Goal: Task Accomplishment & Management: Complete application form

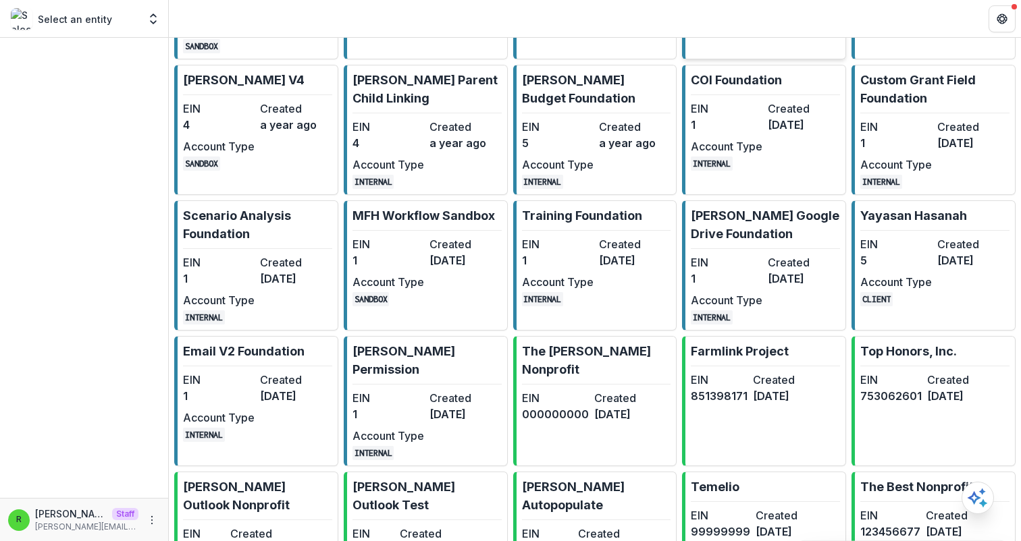
scroll to position [304, 0]
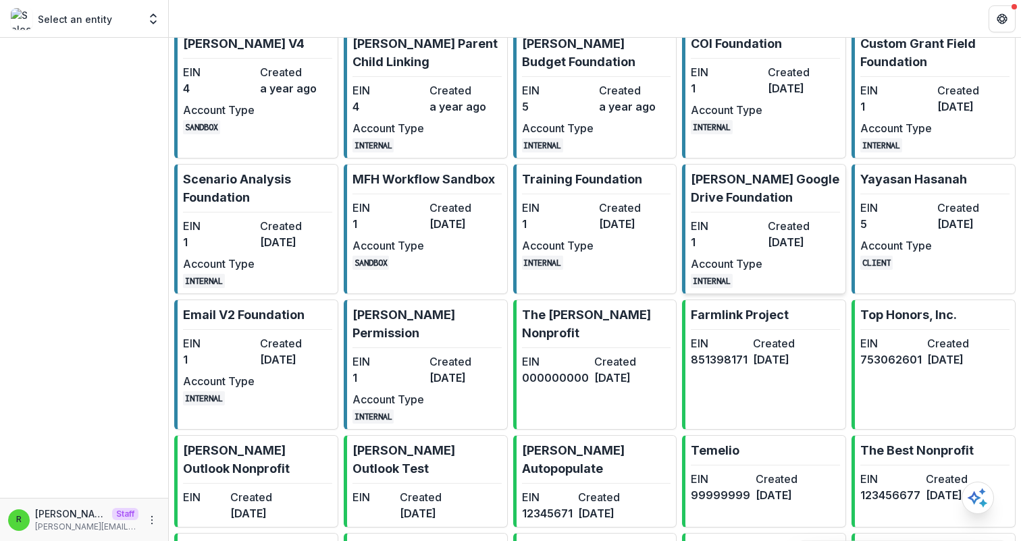
click at [756, 250] on dd "1" at bounding box center [727, 242] width 72 height 16
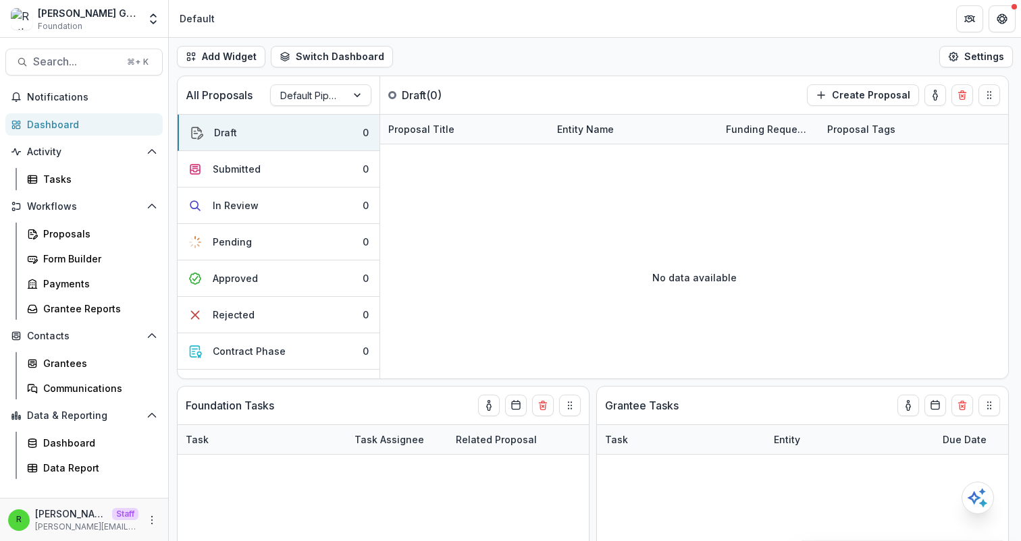
click at [556, 26] on header "Default" at bounding box center [595, 18] width 852 height 37
click at [153, 519] on icon "More" at bounding box center [152, 520] width 11 height 11
click at [273, 496] on link "User Settings" at bounding box center [241, 492] width 144 height 22
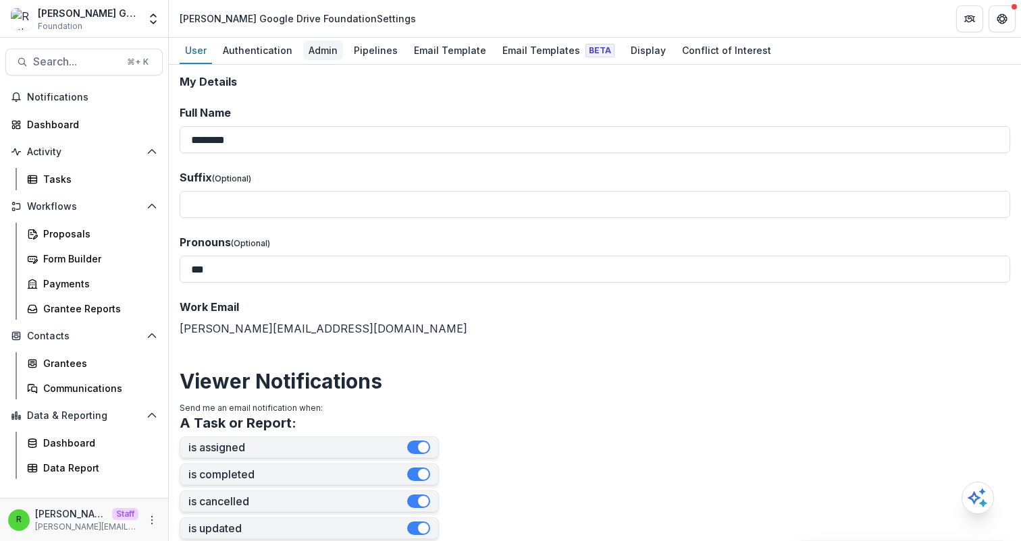
click at [321, 56] on div "Admin" at bounding box center [323, 51] width 40 height 20
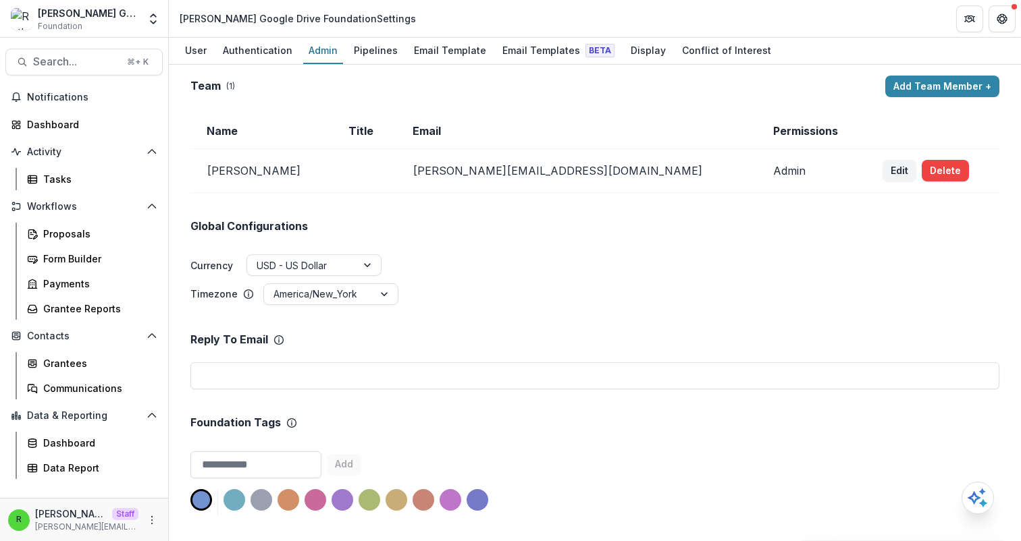
scroll to position [763, 0]
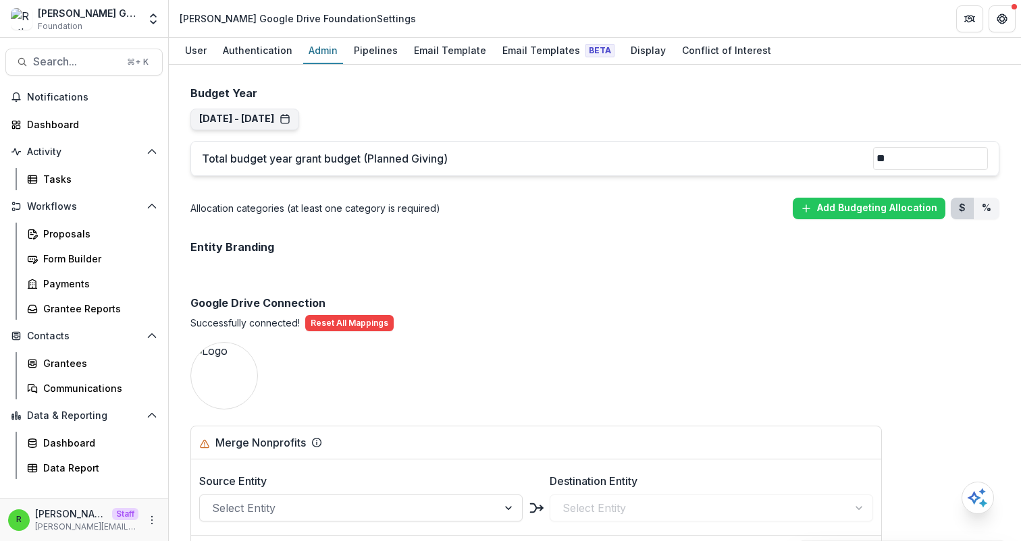
click at [753, 275] on div "Google Drive Connection Successfully connected! Reset All Mappings" at bounding box center [594, 298] width 809 height 67
click at [95, 363] on div "Grantees" at bounding box center [97, 363] width 109 height 14
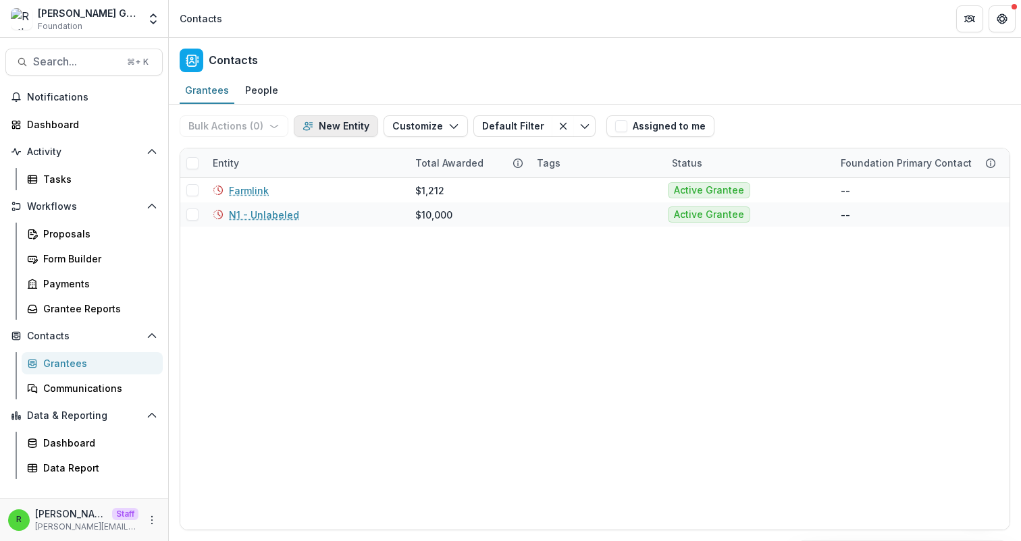
click at [324, 120] on button "New Entity" at bounding box center [336, 126] width 84 height 22
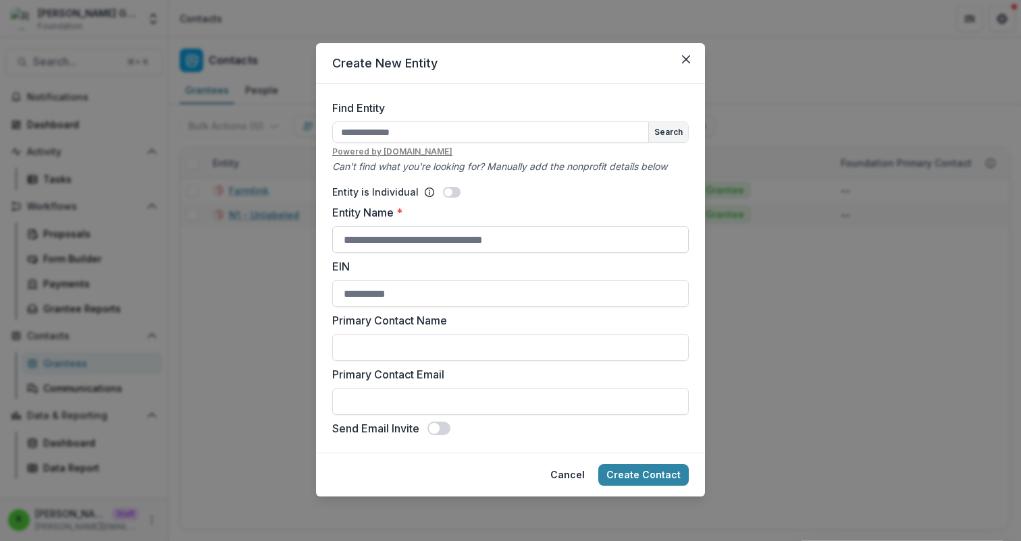
click at [438, 245] on input "Entity Name *" at bounding box center [510, 239] width 356 height 27
type input "*******"
click at [643, 473] on button "Create Contact" at bounding box center [643, 475] width 90 height 22
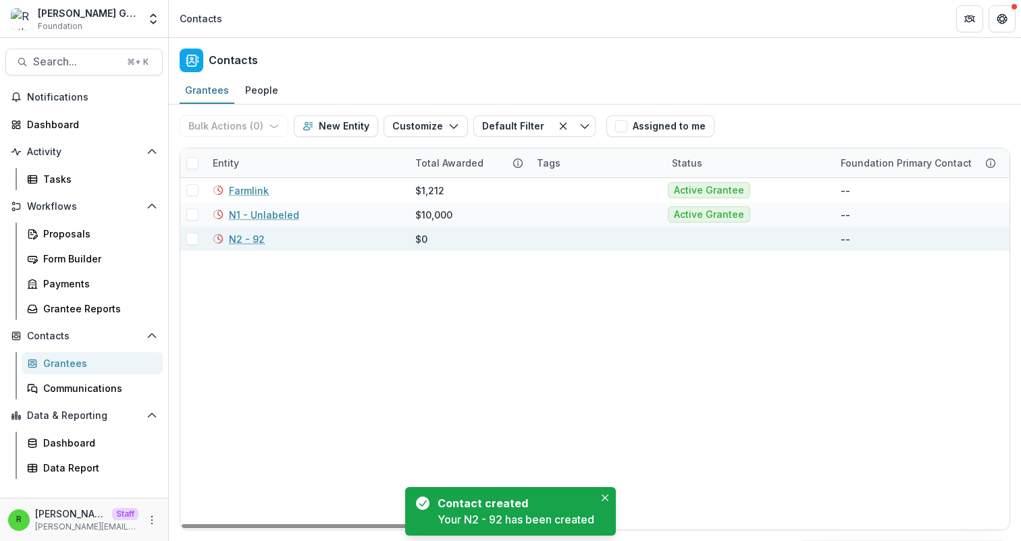
click at [257, 238] on link "N2 - 92" at bounding box center [247, 239] width 36 height 14
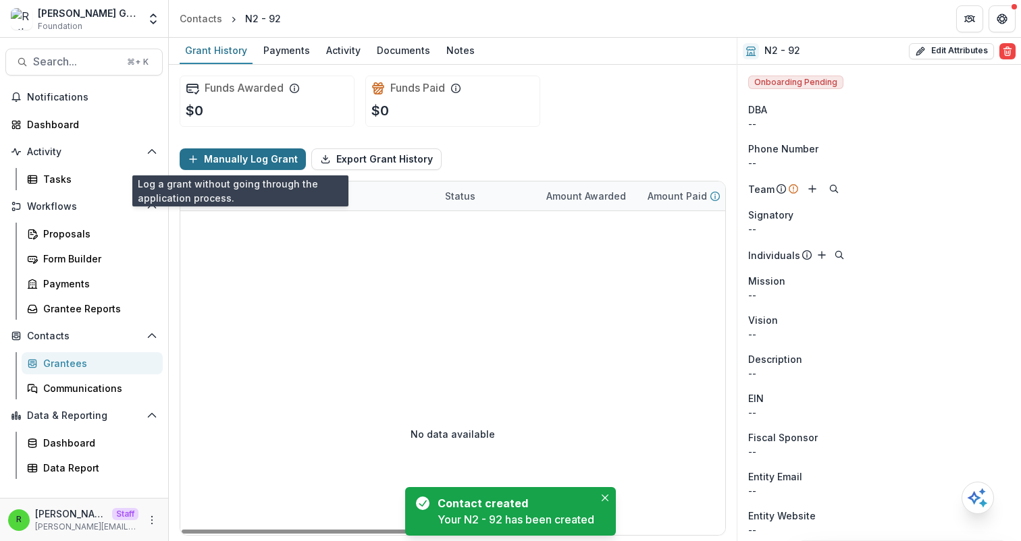
click at [269, 159] on button "Manually Log Grant" at bounding box center [243, 160] width 126 height 22
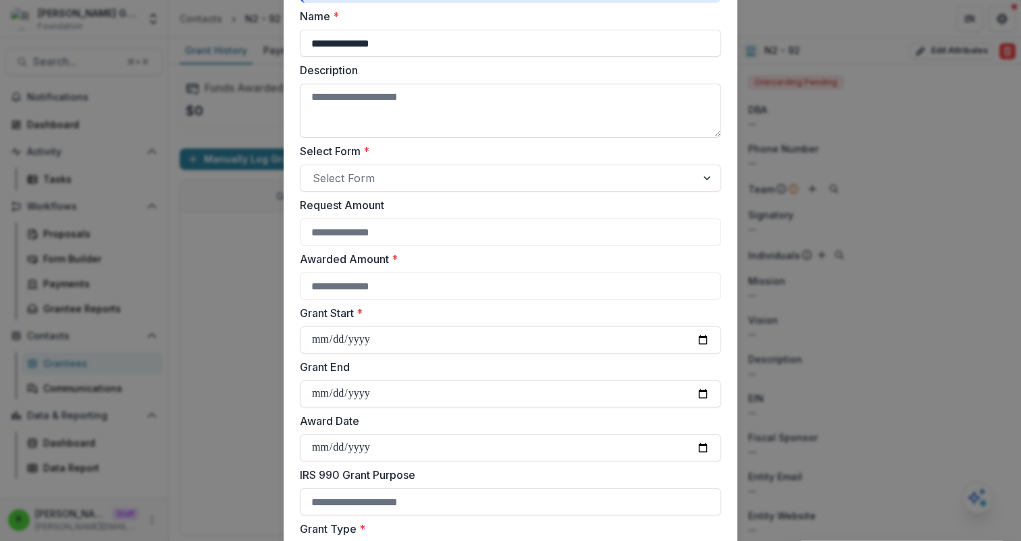
scroll to position [153, 0]
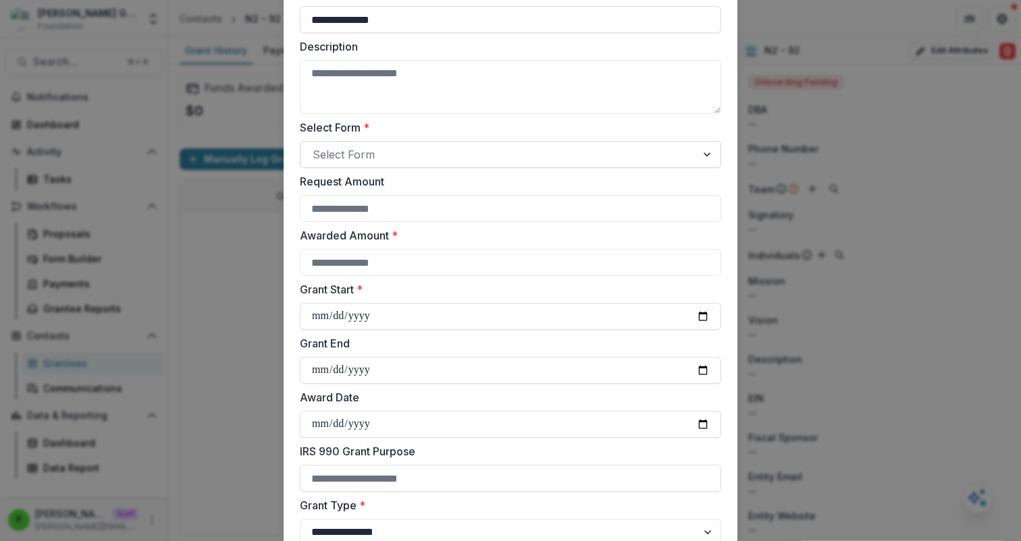
click at [429, 156] on div at bounding box center [498, 154] width 371 height 19
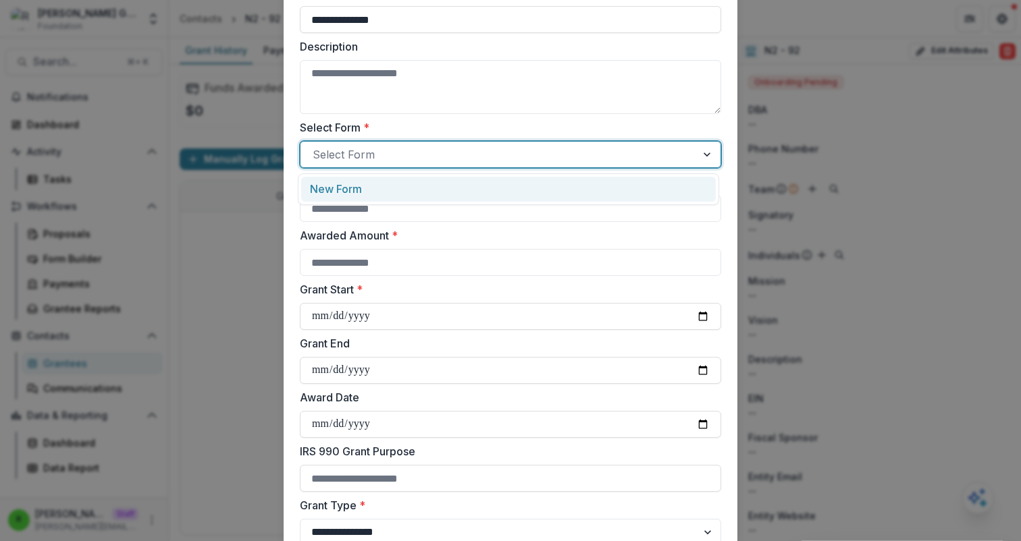
click at [452, 187] on div "New Form" at bounding box center [508, 189] width 397 height 16
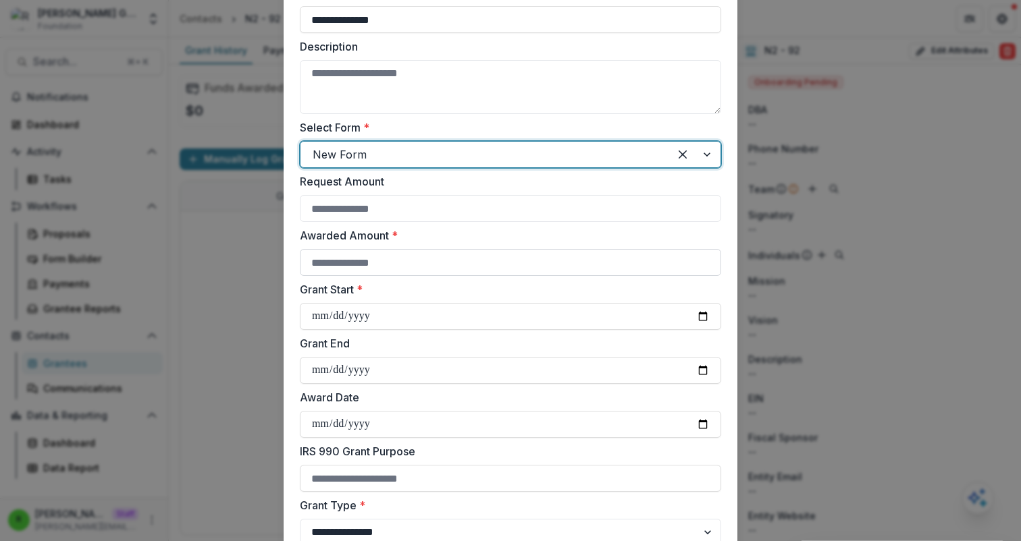
click at [484, 263] on input "Awarded Amount *" at bounding box center [510, 262] width 421 height 27
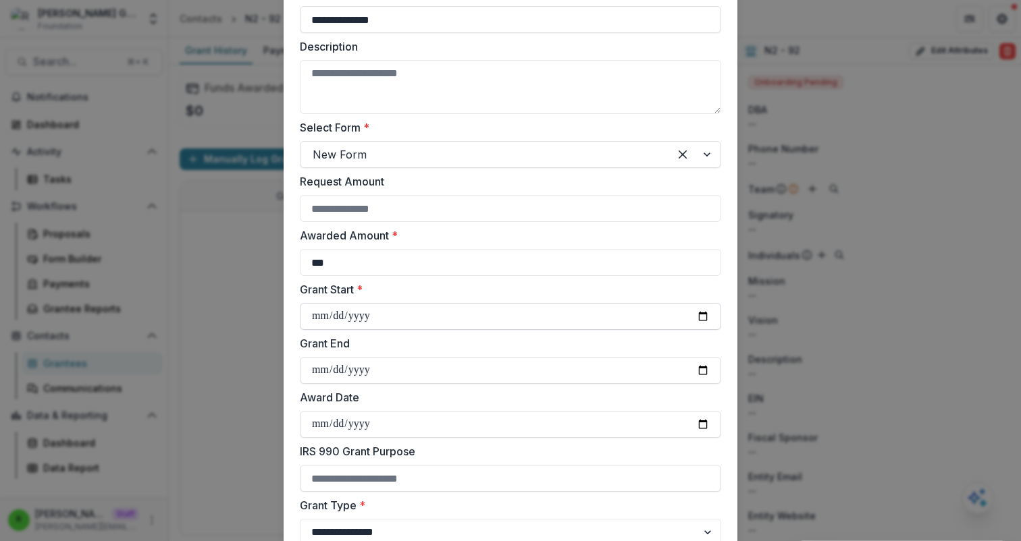
type input "***"
click at [707, 313] on input "Grant Start *" at bounding box center [510, 316] width 421 height 27
type input "**********"
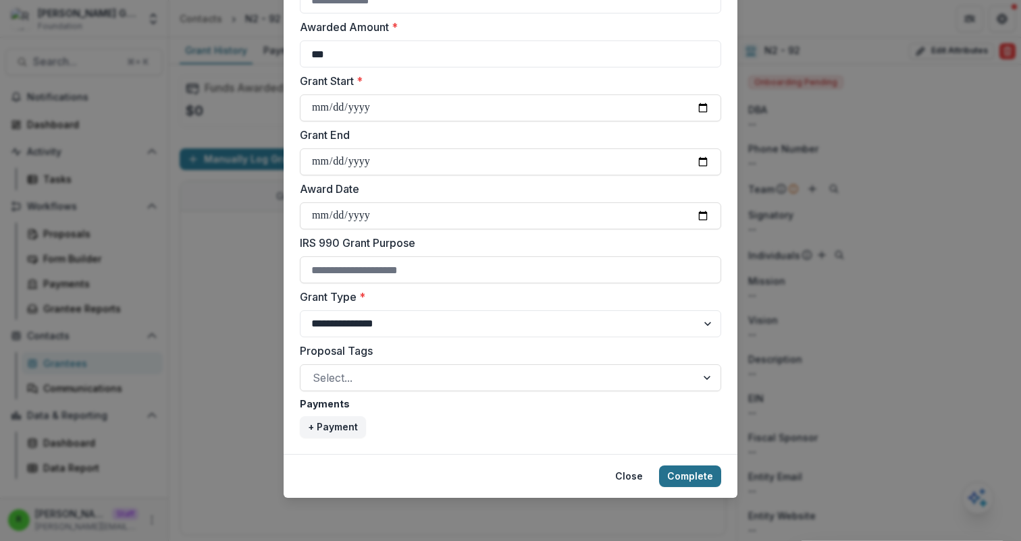
click at [696, 477] on button "Complete" at bounding box center [690, 477] width 62 height 22
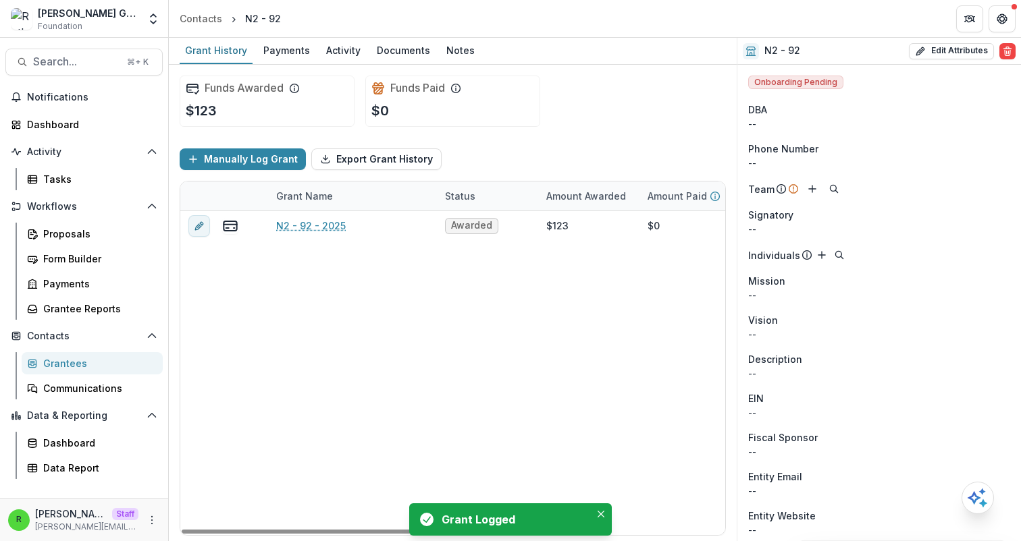
click at [581, 315] on div "N2 - 92 - 2025 Awarded $123 $0 $123 [DATE] -- $0 OPERATING_GRANT" at bounding box center [730, 373] width 1100 height 324
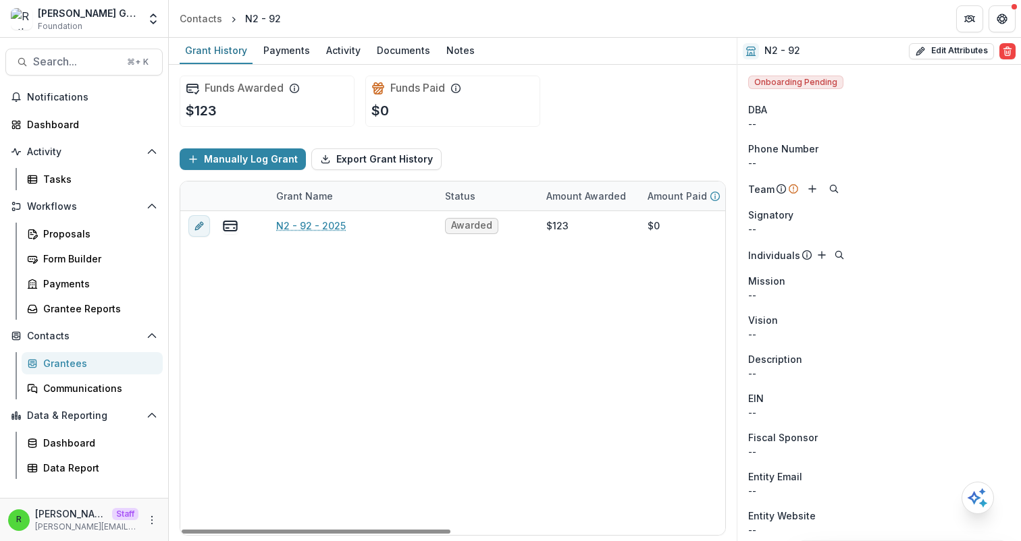
click at [392, 31] on header "Contacts N2 - 92" at bounding box center [595, 18] width 852 height 37
click at [404, 51] on div "Documents" at bounding box center [403, 51] width 64 height 20
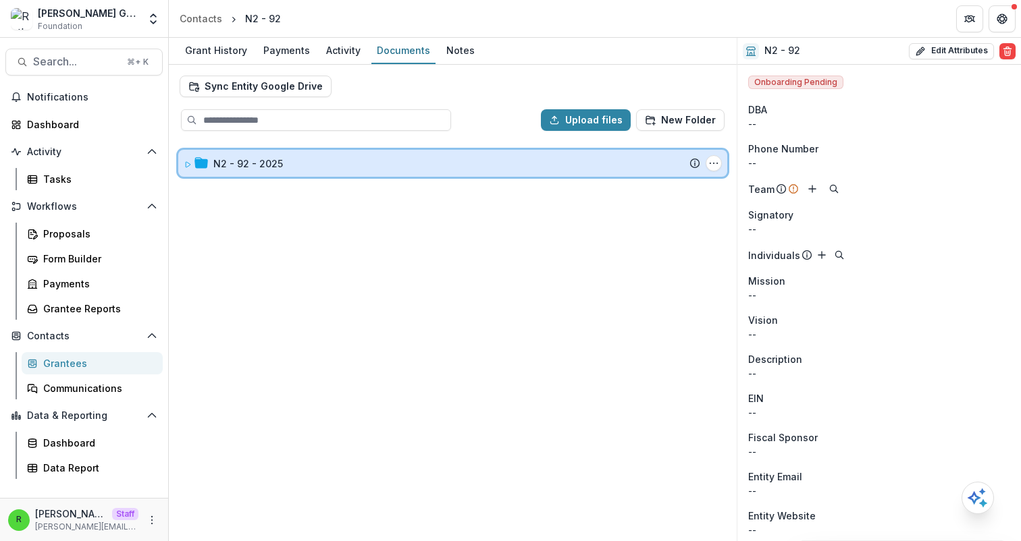
click at [374, 157] on div "N2 - 92 - 2025" at bounding box center [456, 164] width 487 height 14
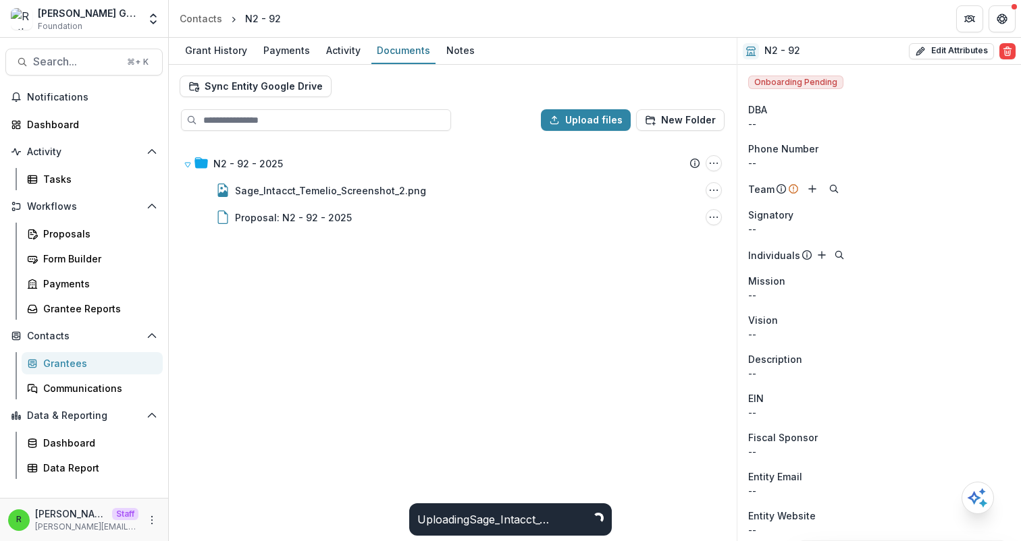
click at [468, 304] on div "N2 - 92 - 2025 Submission Temelio Proposal Attached proposal documents Report T…" at bounding box center [452, 341] width 565 height 398
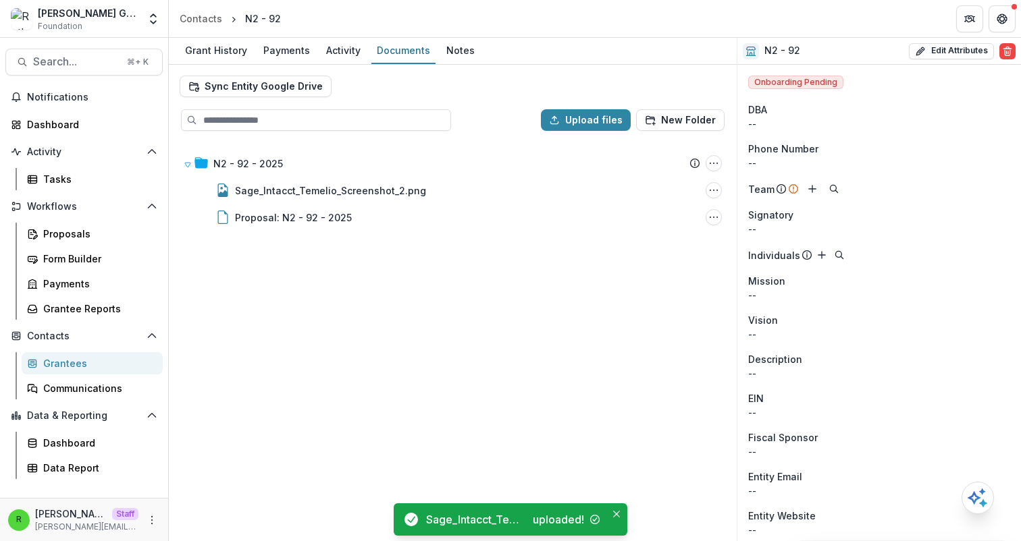
click at [467, 304] on div "N2 - 92 - 2025 Submission Temelio Proposal Attached proposal documents Report T…" at bounding box center [452, 341] width 565 height 398
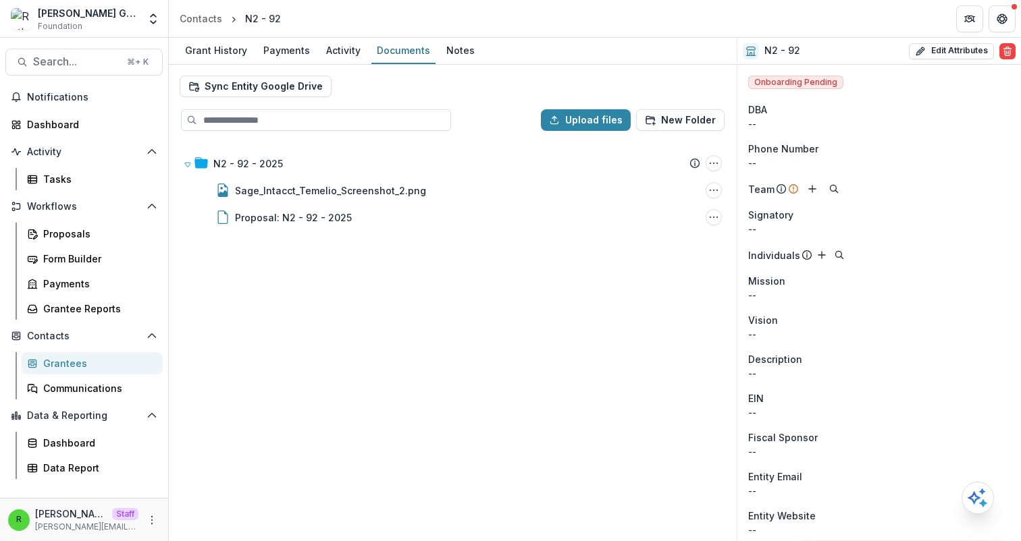
click at [467, 304] on div "N2 - 92 - 2025 Submission Temelio Proposal Attached proposal documents Report T…" at bounding box center [452, 341] width 565 height 398
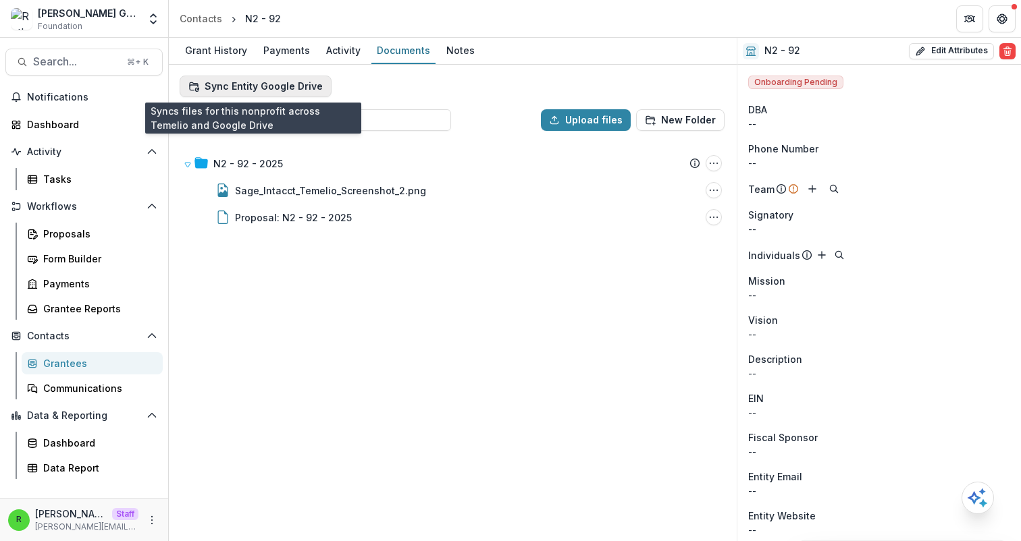
click at [263, 88] on button "Sync Entity Google Drive" at bounding box center [256, 87] width 152 height 22
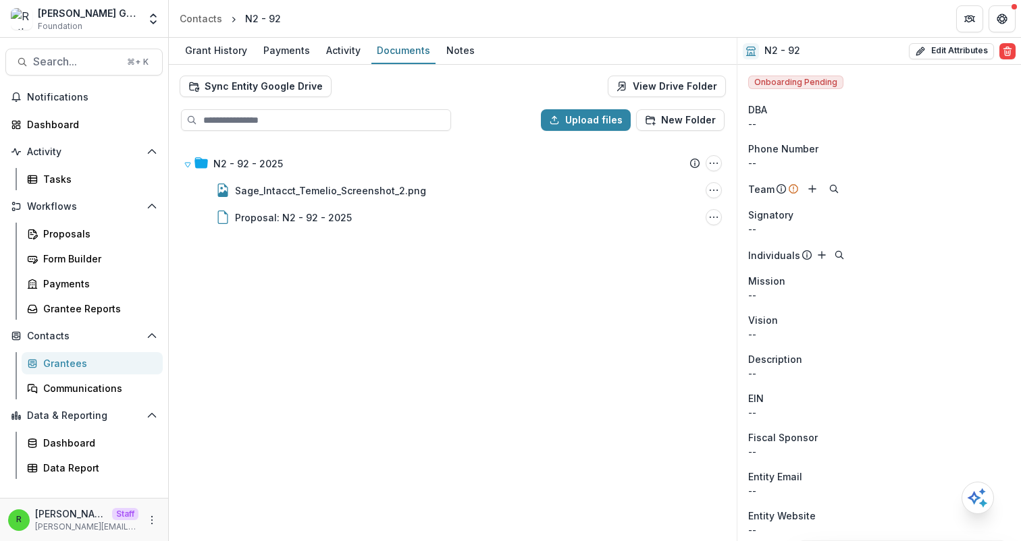
click at [509, 84] on div "Sync Entity Google Drive View Drive Folder" at bounding box center [453, 87] width 546 height 22
click at [676, 86] on link "View Drive Folder" at bounding box center [667, 87] width 118 height 22
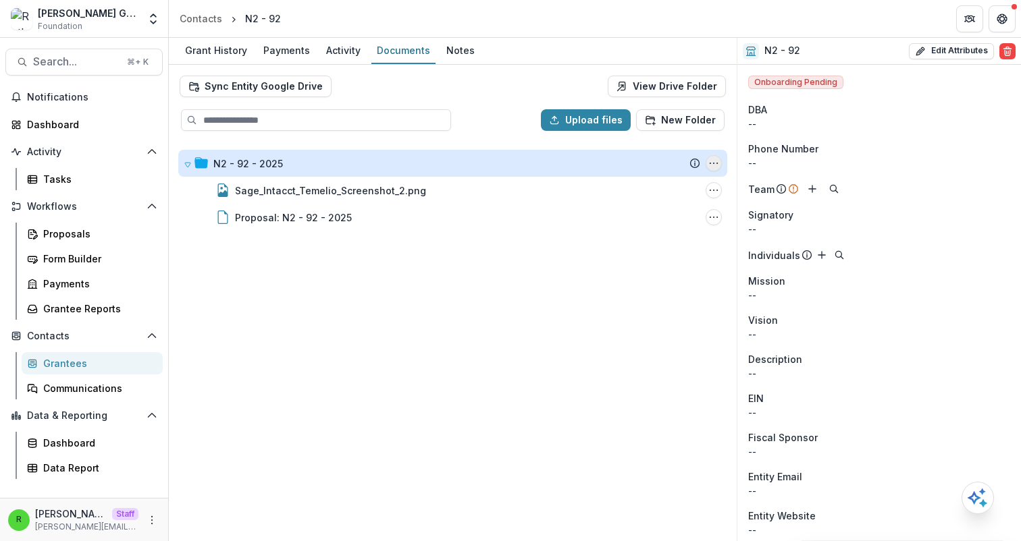
click at [714, 165] on icon "N2 - 92 - 2025 Options" at bounding box center [713, 163] width 11 height 11
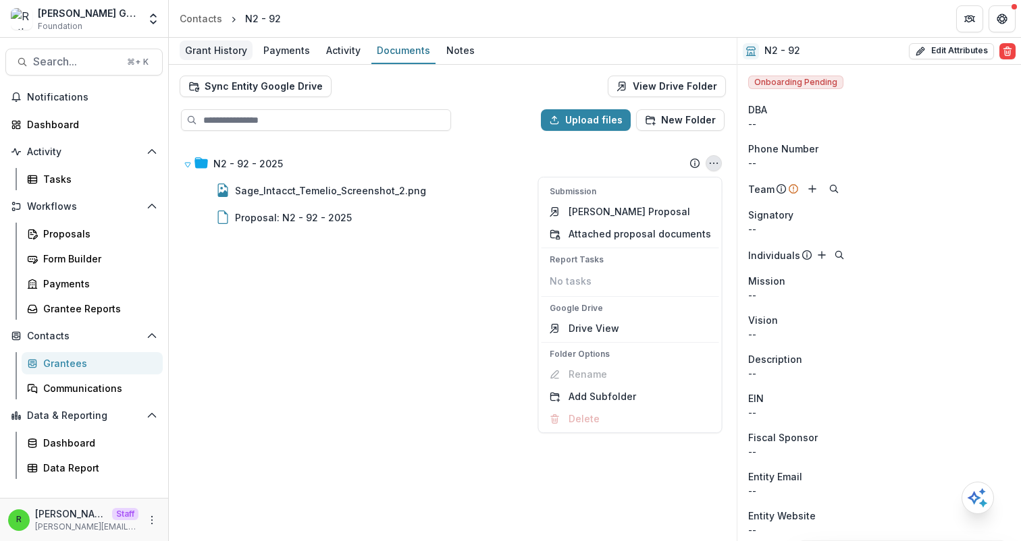
click at [223, 46] on div "Grant History" at bounding box center [216, 51] width 73 height 20
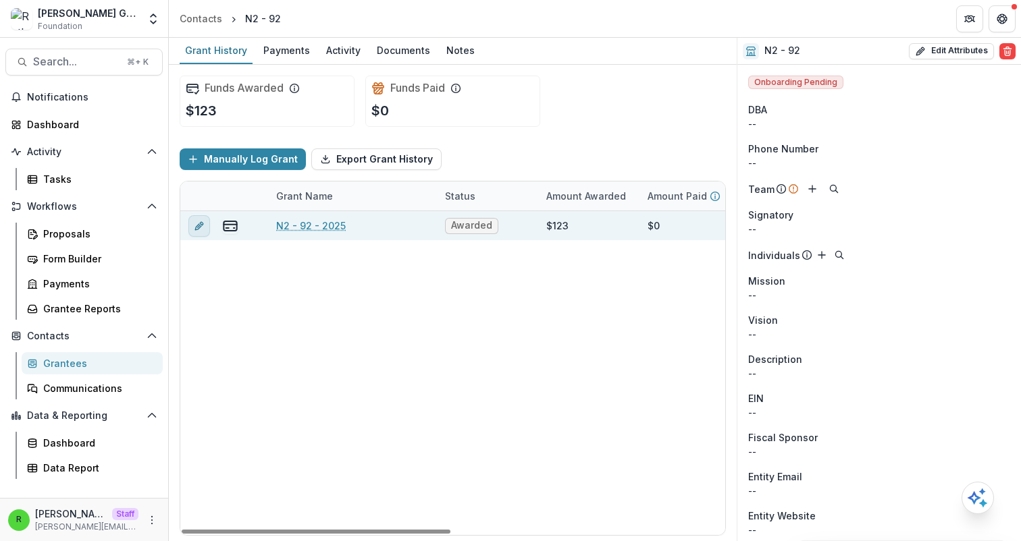
click at [202, 232] on button "edit" at bounding box center [199, 226] width 22 height 22
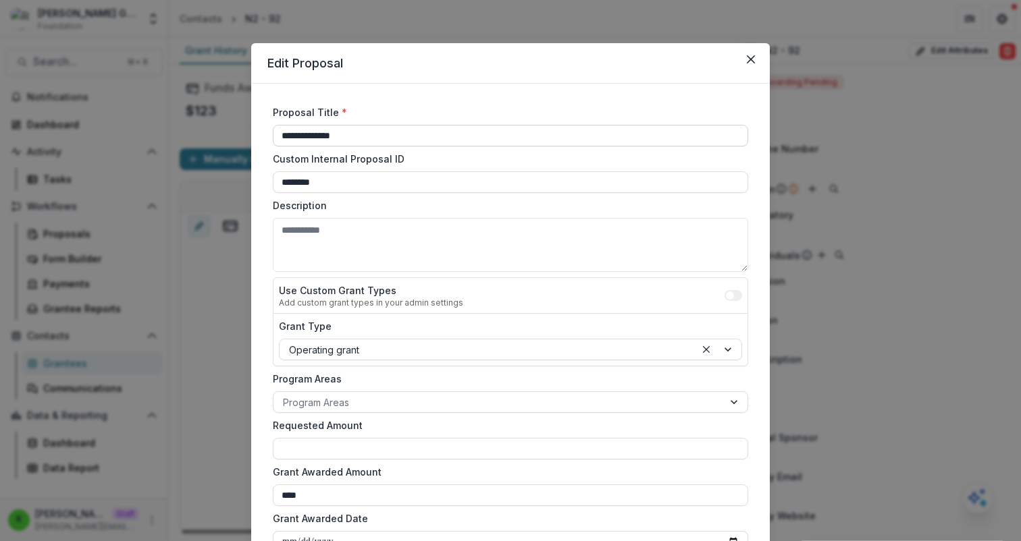
click at [368, 133] on input "**********" at bounding box center [510, 136] width 475 height 22
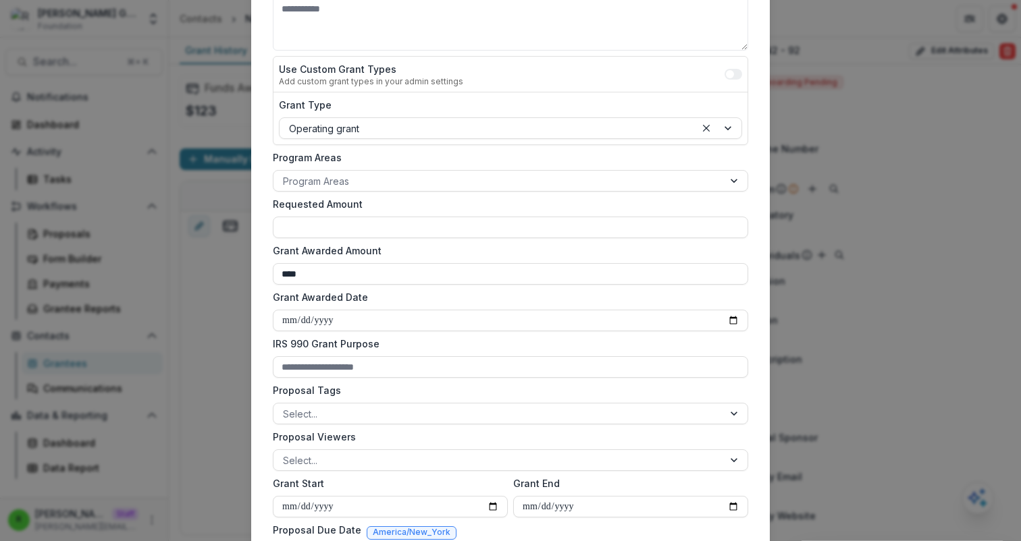
scroll to position [392, 0]
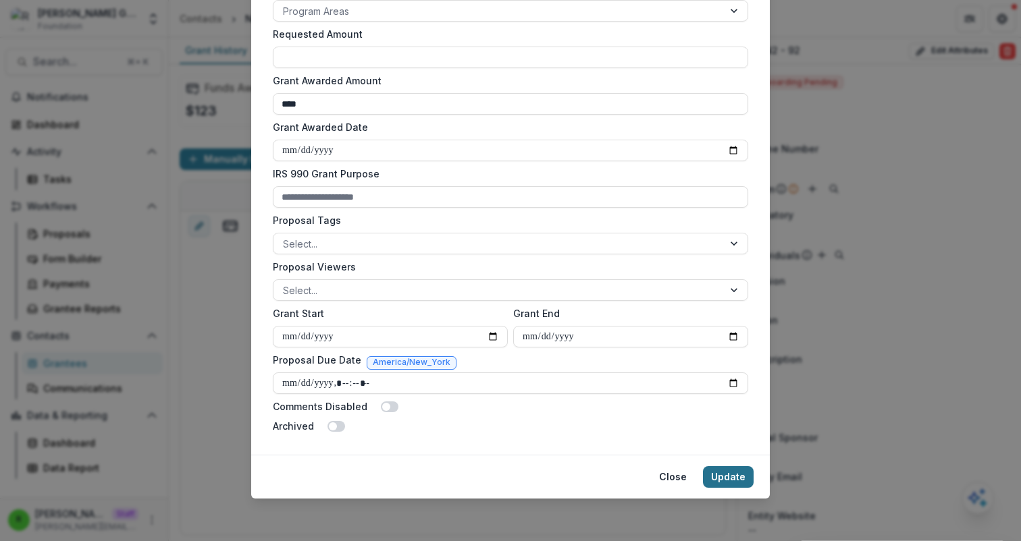
type input "**********"
click at [737, 487] on button "Update" at bounding box center [728, 478] width 51 height 22
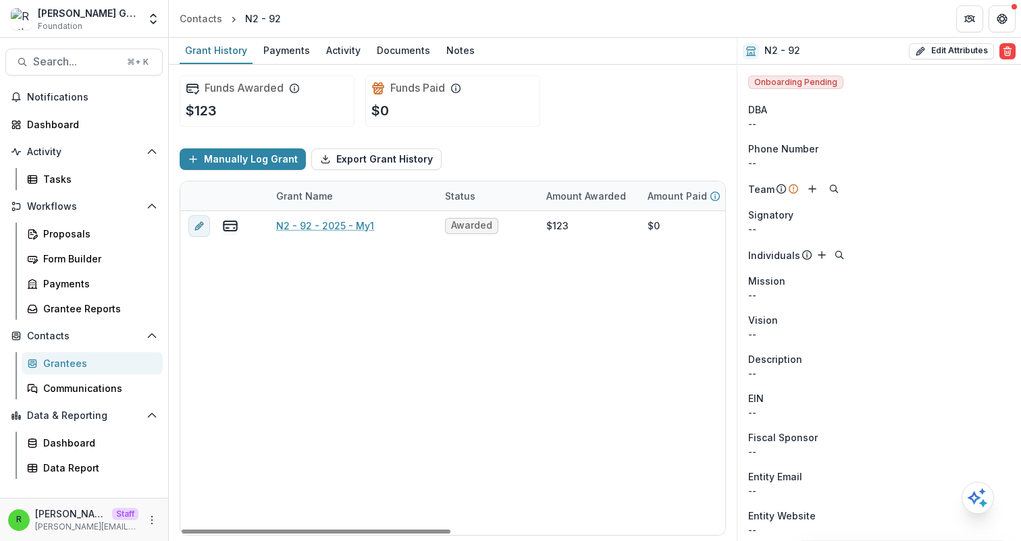
click at [416, 363] on div "N2 - 92 - 2025 - My1 Awarded $123 $0 $123 [DATE] -- $0 OPERATING_GRANT" at bounding box center [730, 373] width 1100 height 324
click at [417, 44] on div "Documents" at bounding box center [403, 51] width 64 height 20
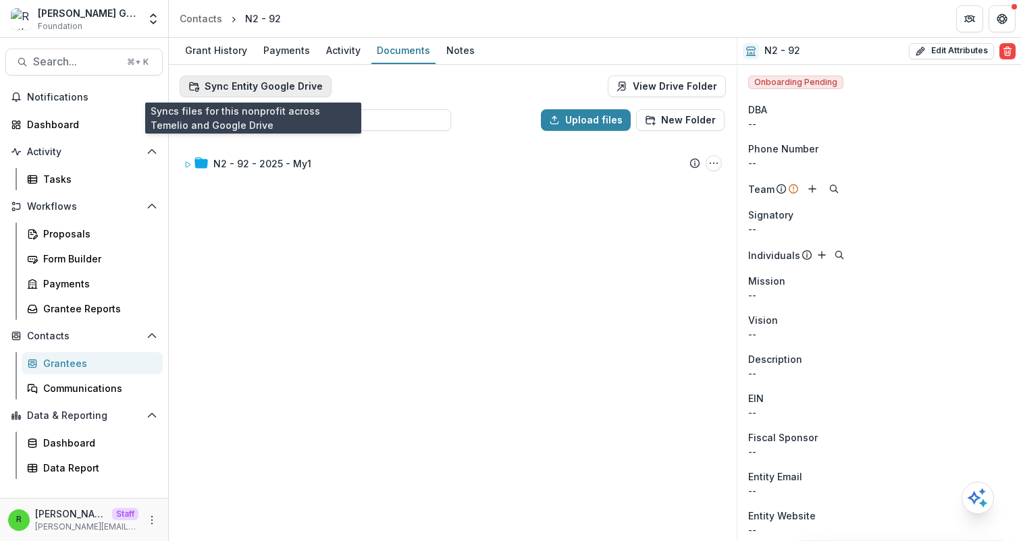
click at [265, 84] on button "Sync Entity Google Drive" at bounding box center [256, 87] width 152 height 22
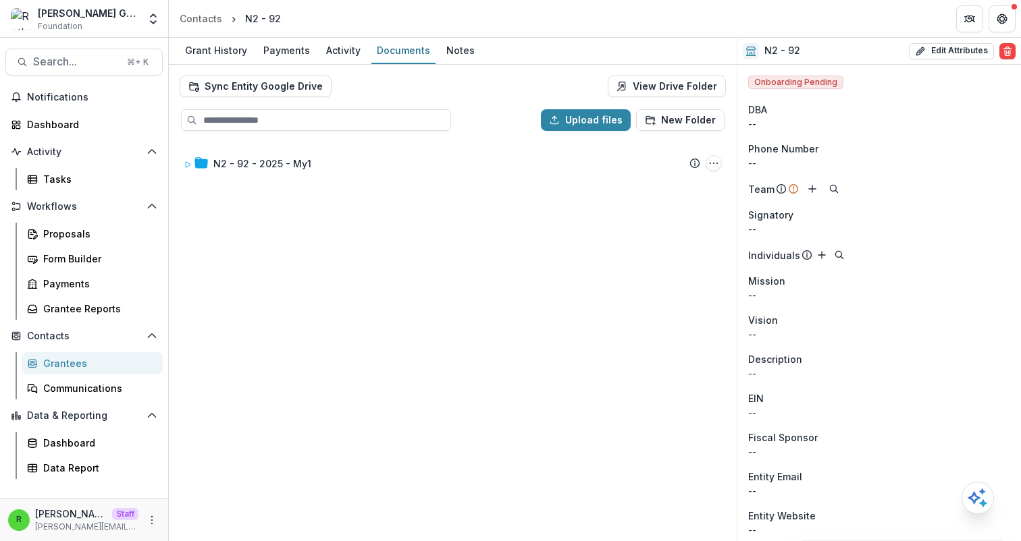
click at [431, 447] on div "N2 - 92 - 2025 - My1 Submission Temelio Proposal Attached proposal documents Re…" at bounding box center [452, 341] width 565 height 398
click at [680, 90] on link "View Drive Folder" at bounding box center [667, 87] width 118 height 22
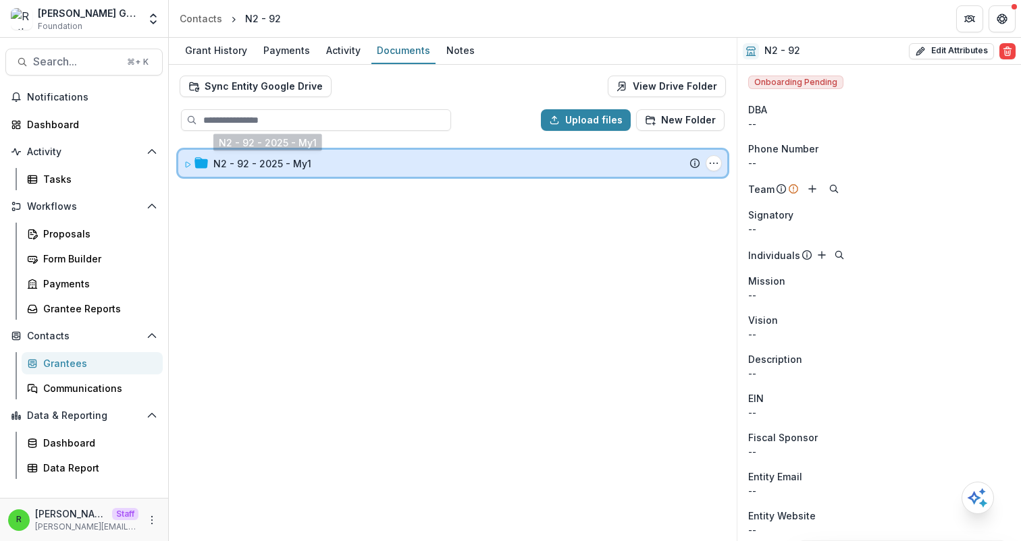
click at [331, 164] on div "N2 - 92 - 2025 - My1" at bounding box center [456, 164] width 487 height 14
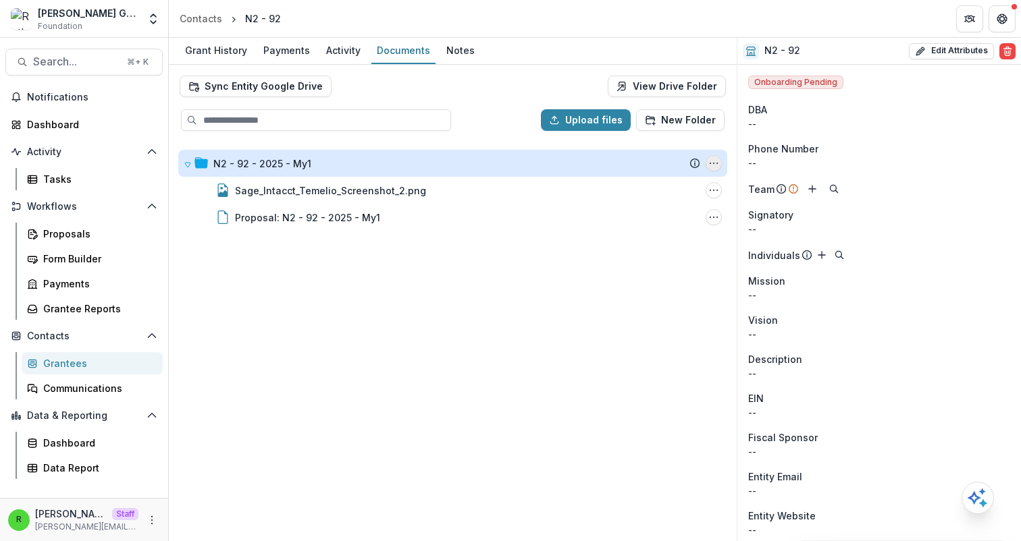
click at [712, 167] on icon "N2 - 92 - 2025 - My1 Options" at bounding box center [713, 163] width 11 height 11
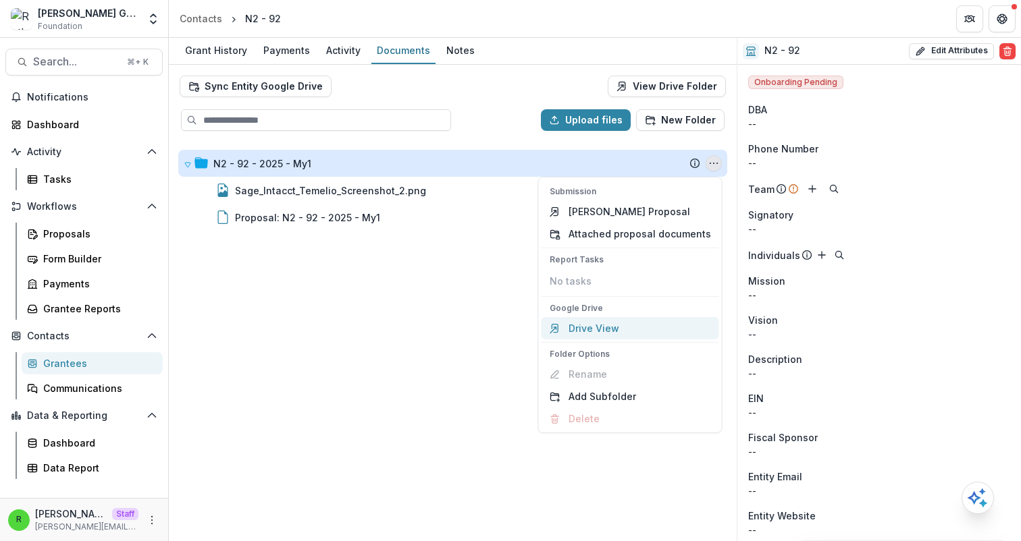
click at [631, 325] on link "Drive View" at bounding box center [630, 328] width 178 height 22
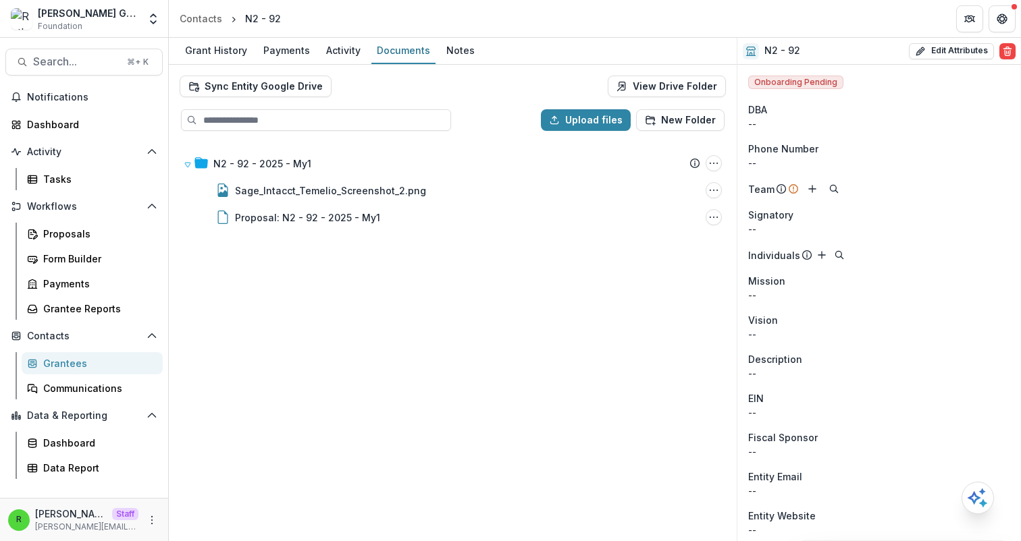
click at [481, 386] on div "N2 - 92 - 2025 - My1 Submission Temelio Proposal Attached proposal documents Re…" at bounding box center [452, 341] width 565 height 398
